Goal: Check status: Check status

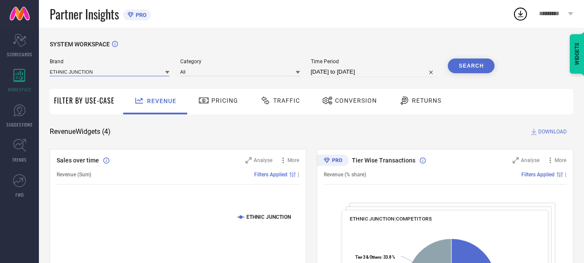
click at [110, 67] on input at bounding box center [110, 71] width 120 height 9
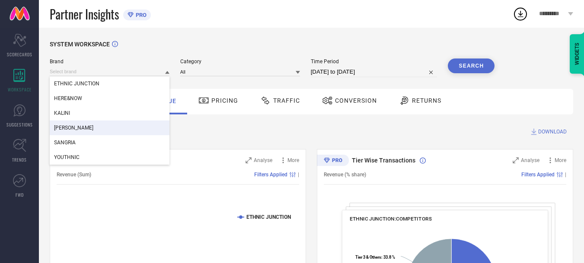
click at [64, 123] on div "[PERSON_NAME]" at bounding box center [110, 127] width 120 height 15
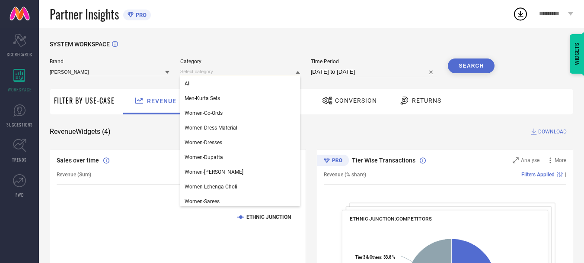
click at [194, 71] on input at bounding box center [240, 71] width 120 height 9
click at [192, 85] on div "All" at bounding box center [240, 83] width 120 height 15
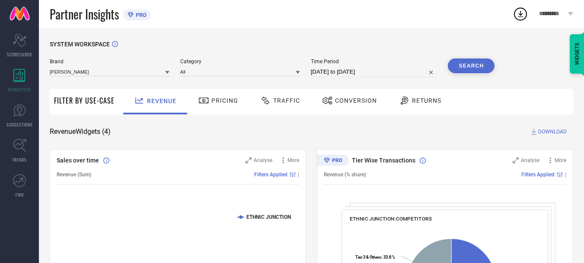
click at [351, 67] on input "[DATE] to [DATE]" at bounding box center [374, 72] width 127 height 10
select select "6"
select select "2025"
select select "7"
select select "2025"
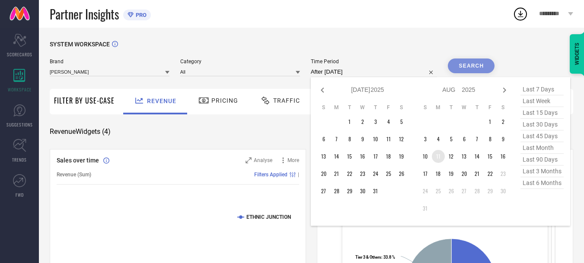
click at [441, 157] on td "11" at bounding box center [438, 156] width 13 height 13
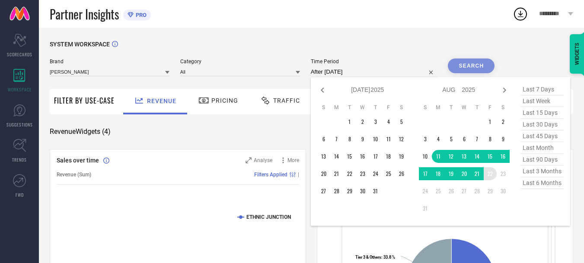
type input "[DATE] to [DATE]"
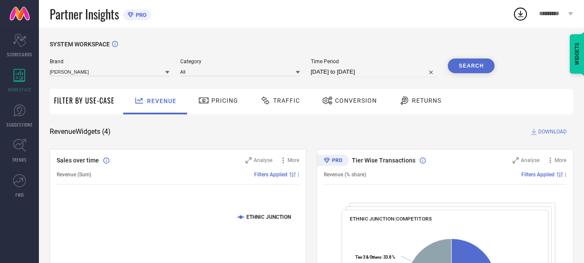
click at [464, 67] on button "Search" at bounding box center [471, 65] width 47 height 15
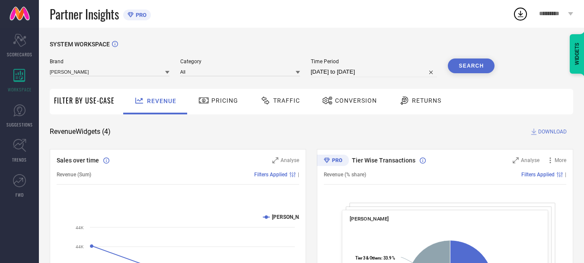
click at [272, 160] on div "Analyse" at bounding box center [284, 160] width 29 height 9
click at [273, 160] on icon at bounding box center [275, 160] width 6 height 6
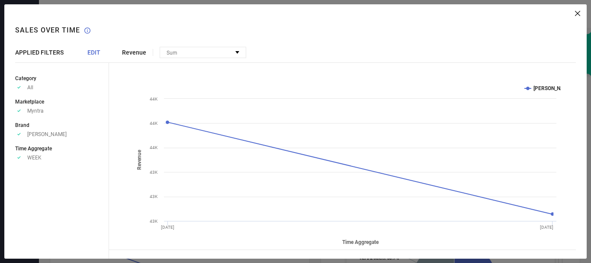
click at [95, 50] on span "EDIT" at bounding box center [93, 52] width 13 height 7
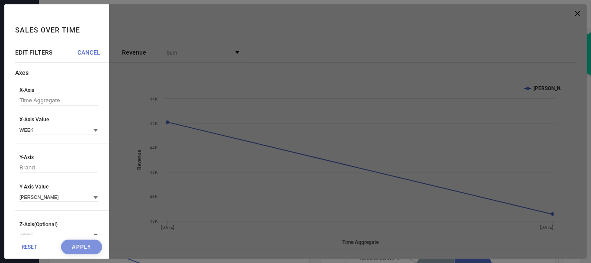
click at [36, 128] on input at bounding box center [58, 129] width 78 height 9
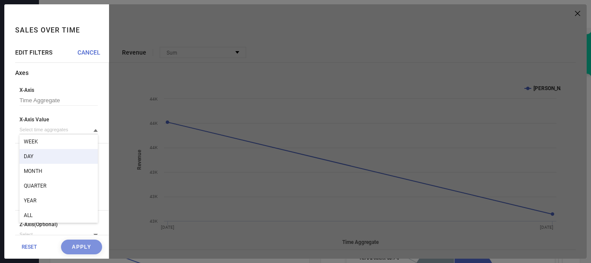
click at [32, 157] on span "DAY" at bounding box center [29, 156] width 10 height 6
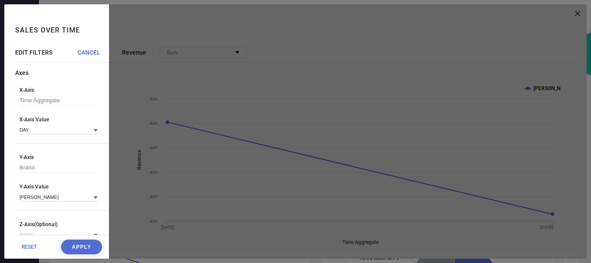
click at [72, 242] on button "Apply" at bounding box center [81, 246] width 41 height 15
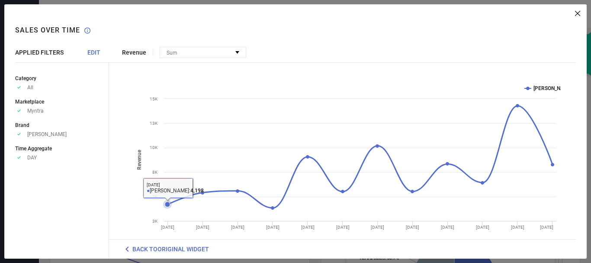
click at [167, 205] on icon at bounding box center [167, 204] width 5 height 5
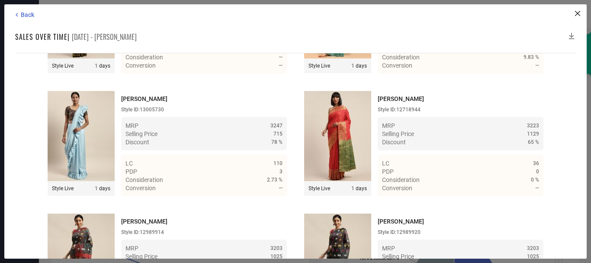
scroll to position [2890, 0]
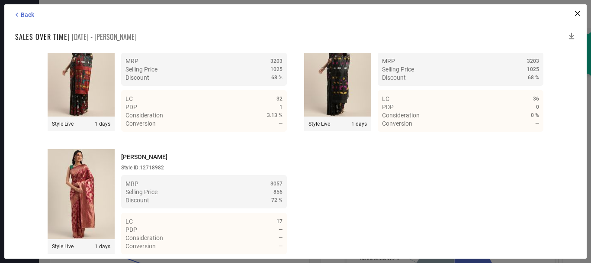
click at [572, 35] on icon at bounding box center [571, 36] width 9 height 9
click at [572, 34] on icon at bounding box center [571, 36] width 9 height 9
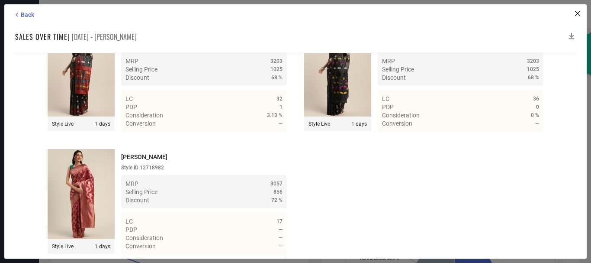
click at [319, 29] on div "Back Sales over time | [DATE] - [PERSON_NAME] Time Duration: MRP : High to Low …" at bounding box center [295, 131] width 582 height 254
click at [570, 36] on icon at bounding box center [572, 36] width 6 height 6
click at [26, 18] on span "Back" at bounding box center [27, 14] width 13 height 7
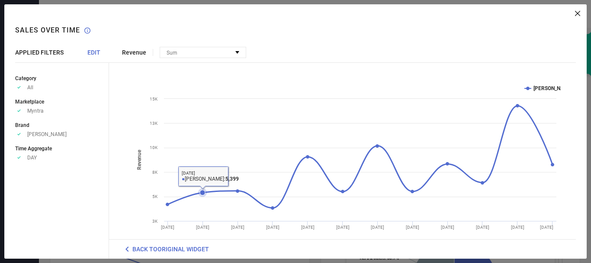
click at [203, 192] on icon at bounding box center [202, 192] width 5 height 5
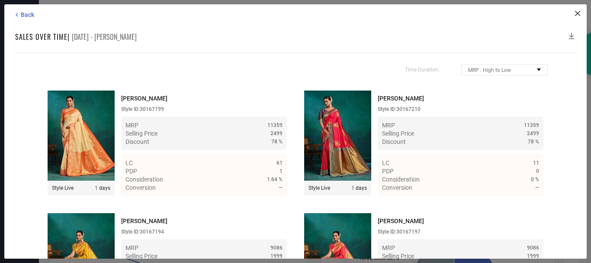
click at [572, 34] on icon at bounding box center [571, 36] width 9 height 9
click at [574, 33] on icon at bounding box center [571, 36] width 9 height 9
